Goal: Find specific page/section: Find specific page/section

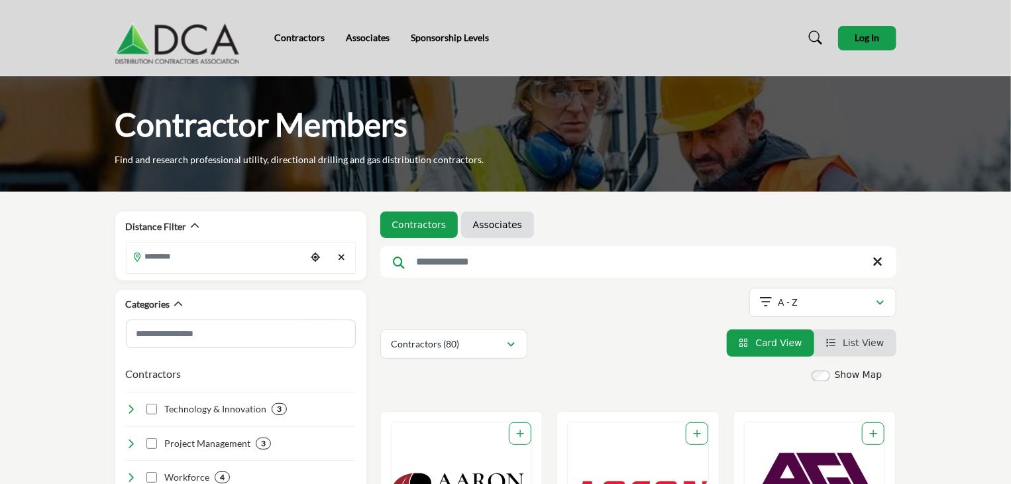
click at [582, 219] on ul "Contractors Associates" at bounding box center [638, 224] width 516 height 26
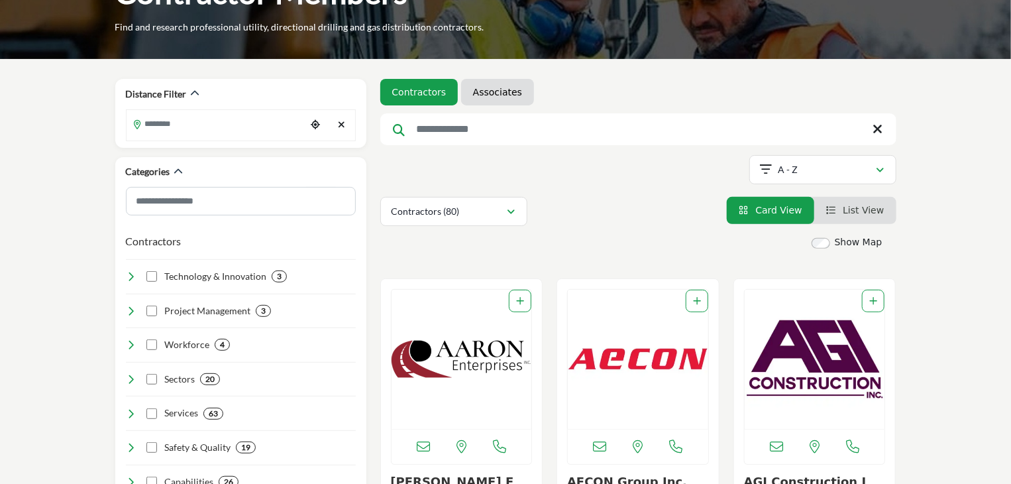
scroll to position [555, 0]
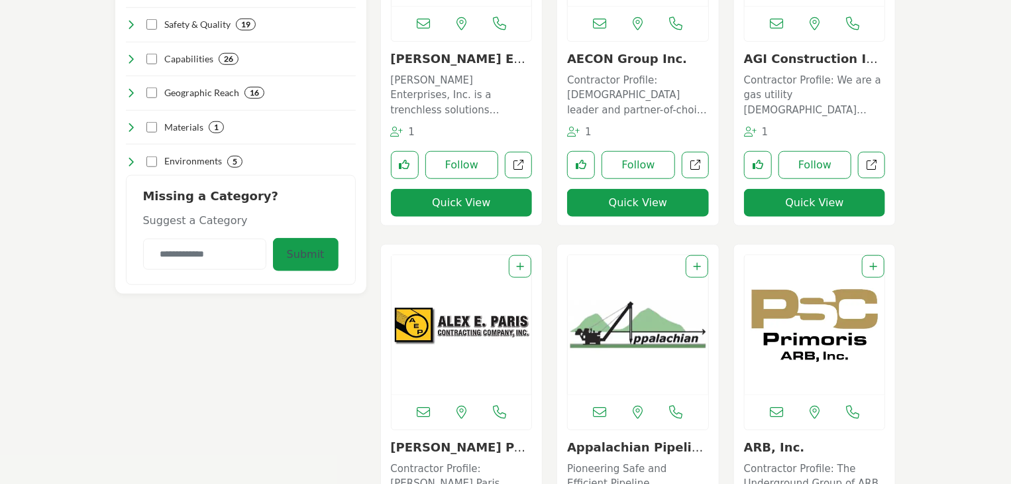
click at [491, 198] on button "Quick View" at bounding box center [462, 203] width 142 height 28
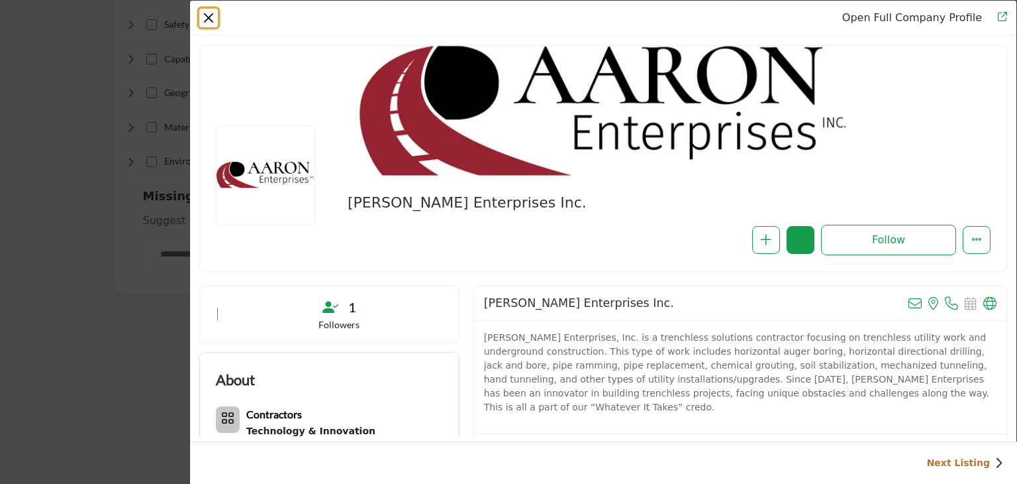
click at [210, 17] on button "Close" at bounding box center [208, 18] width 19 height 19
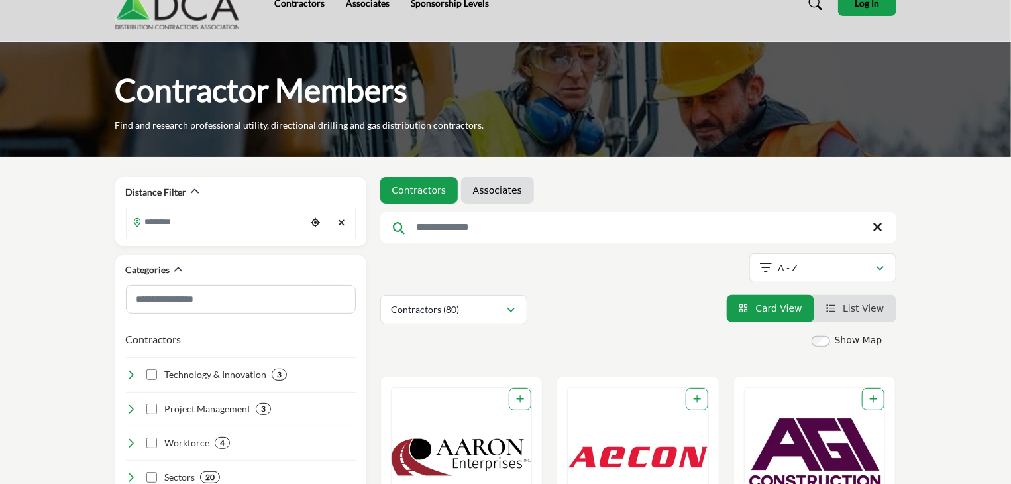
scroll to position [0, 0]
